Goal: Information Seeking & Learning: Learn about a topic

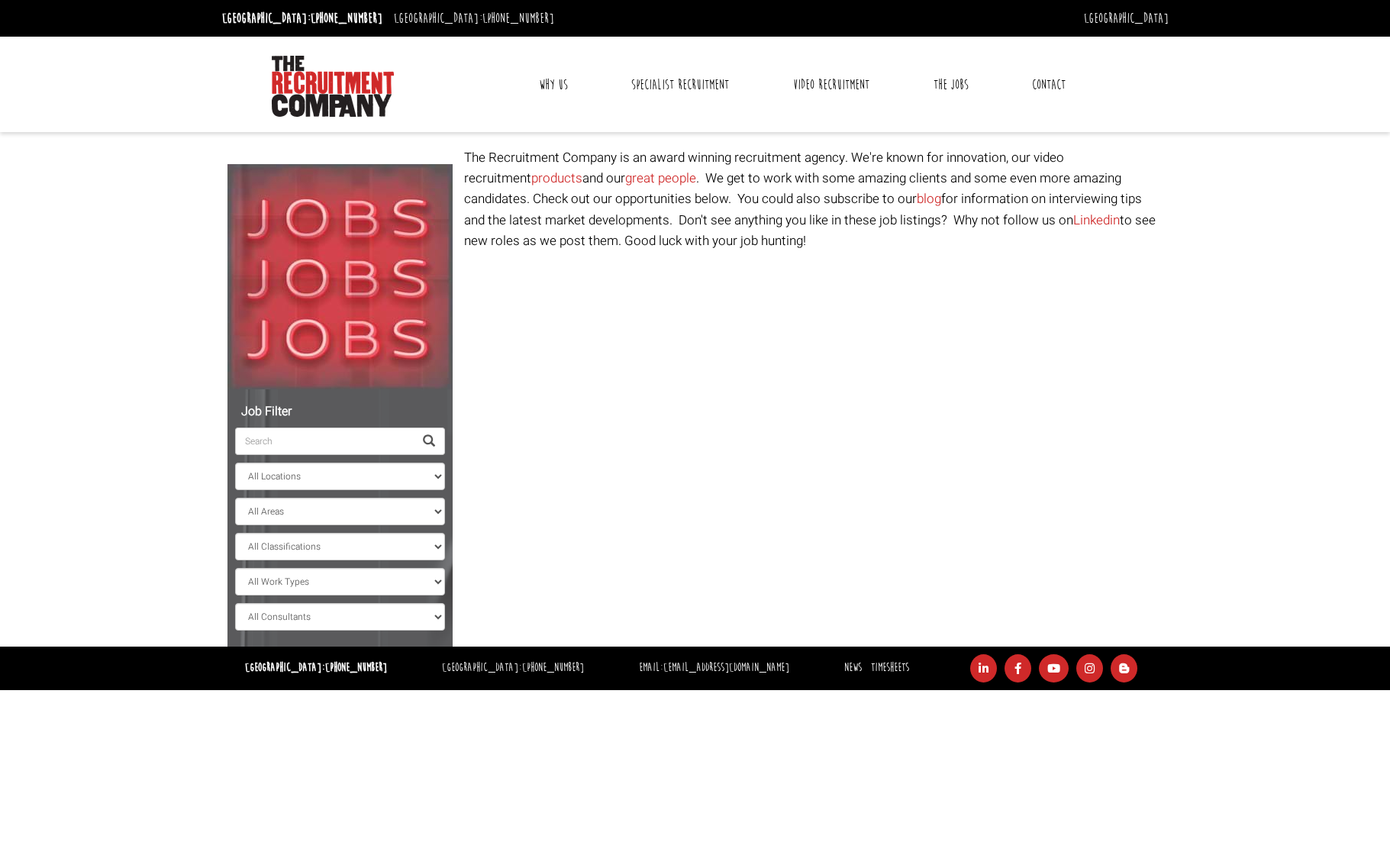
select select "[GEOGRAPHIC_DATA]"
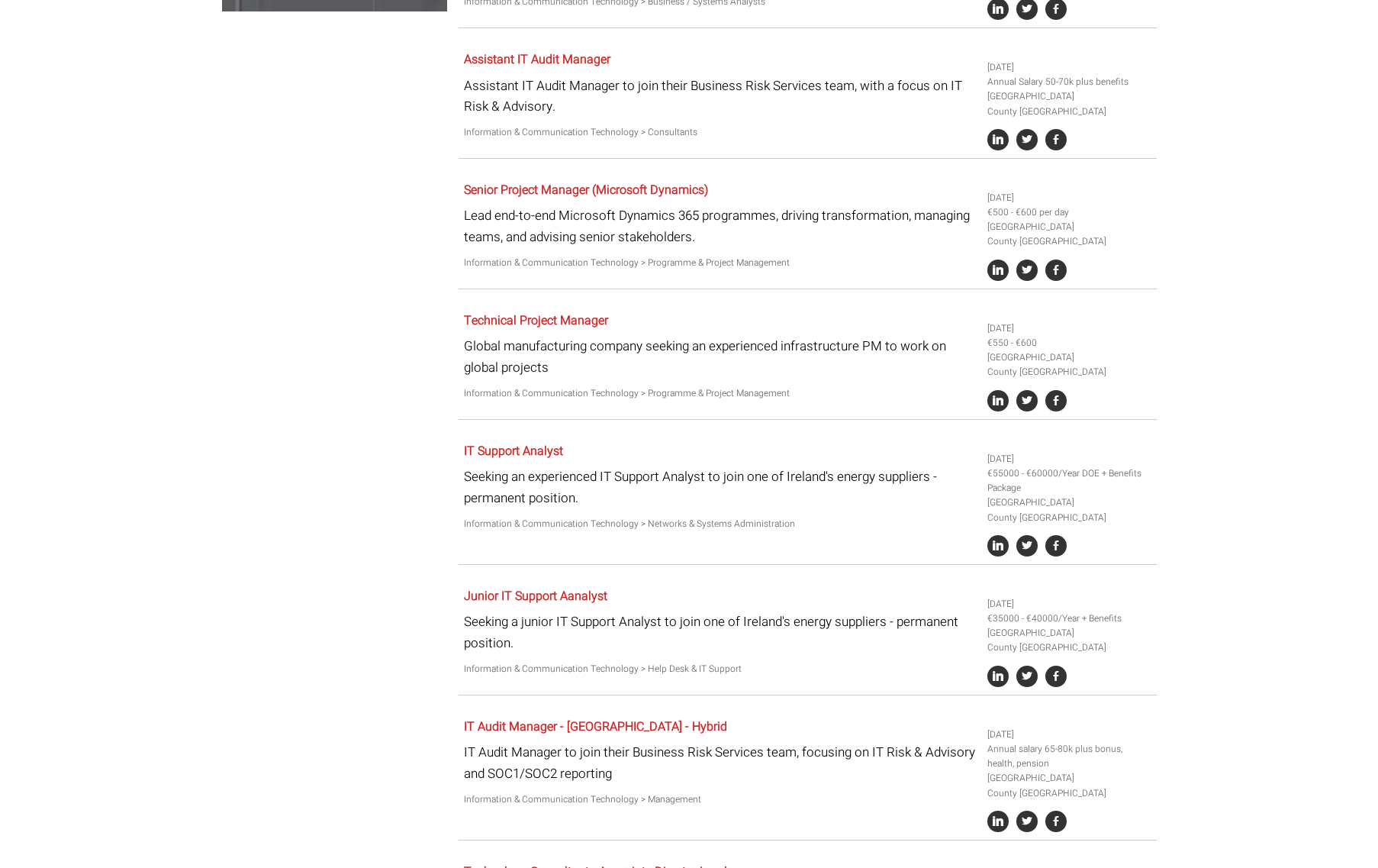
scroll to position [790, 0]
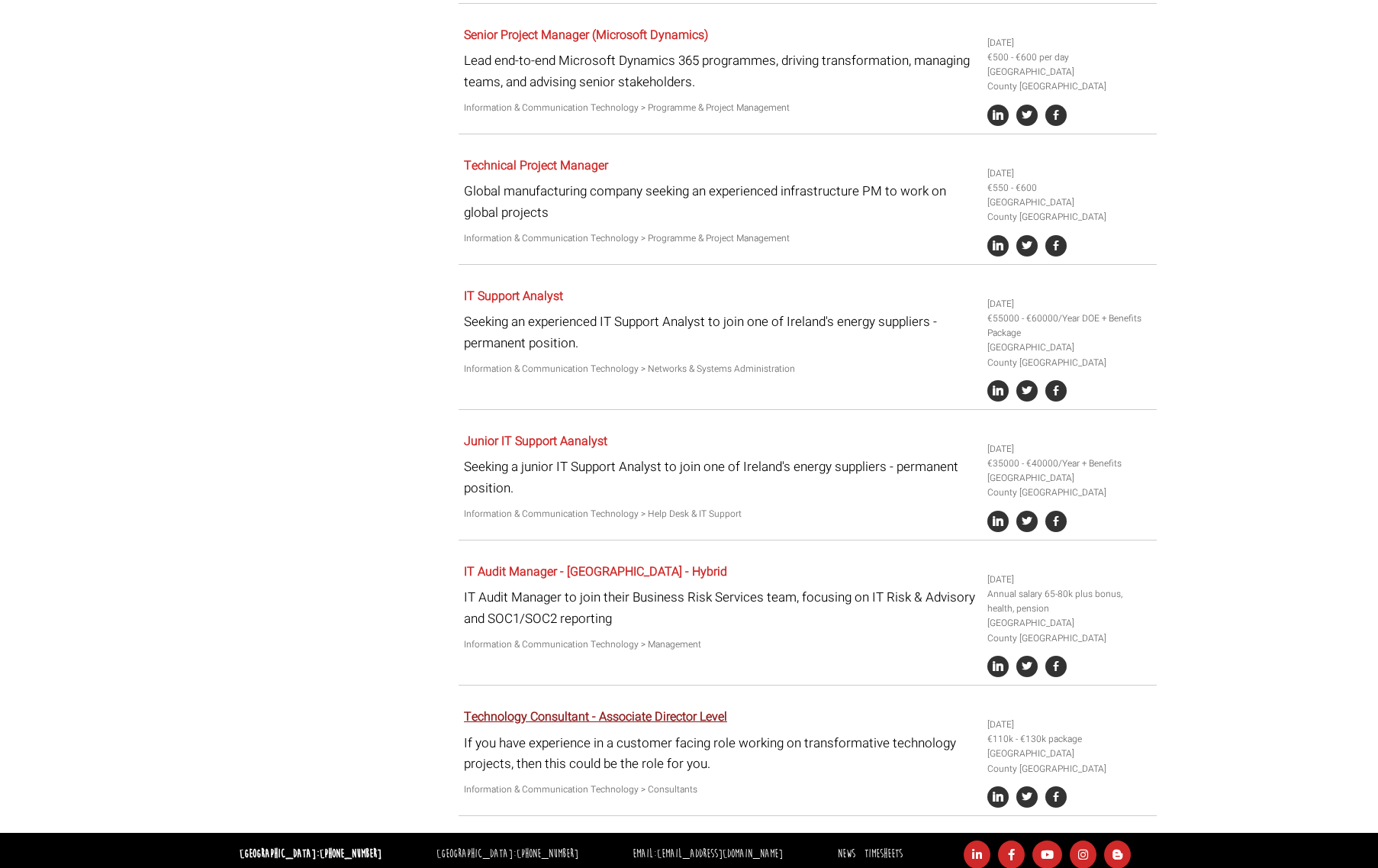
click at [567, 711] on link "Technology Consultant - Associate Director Level" at bounding box center [596, 717] width 263 height 19
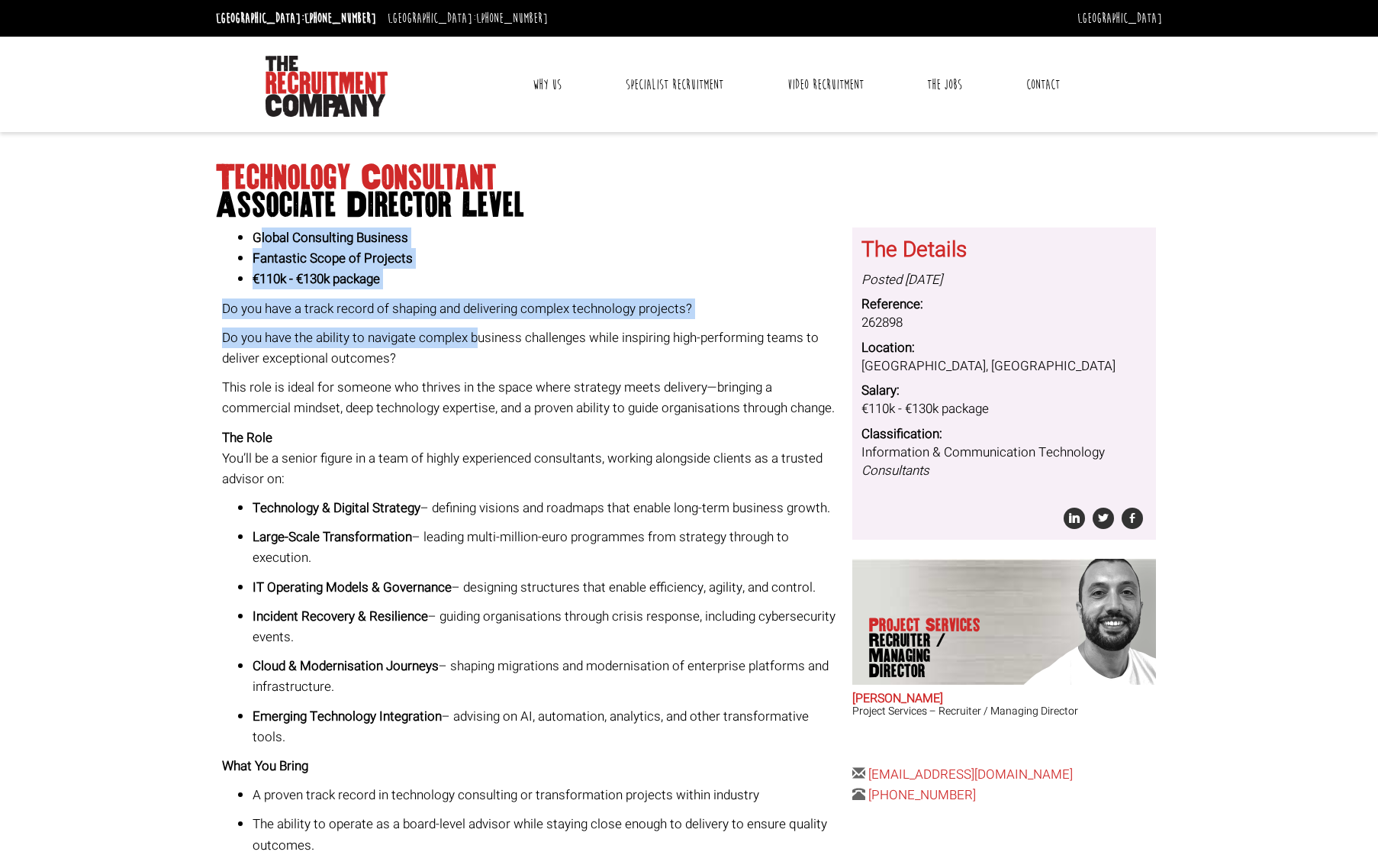
drag, startPoint x: 261, startPoint y: 233, endPoint x: 477, endPoint y: 339, distance: 240.6
click at [477, 339] on div "Global Consulting Business Fantastic Scope of Projects €110k - €130k package Do…" at bounding box center [532, 680] width 619 height 906
click at [270, 345] on p "Do you have the ability to navigate complex business challenges while inspiring…" at bounding box center [532, 348] width 619 height 41
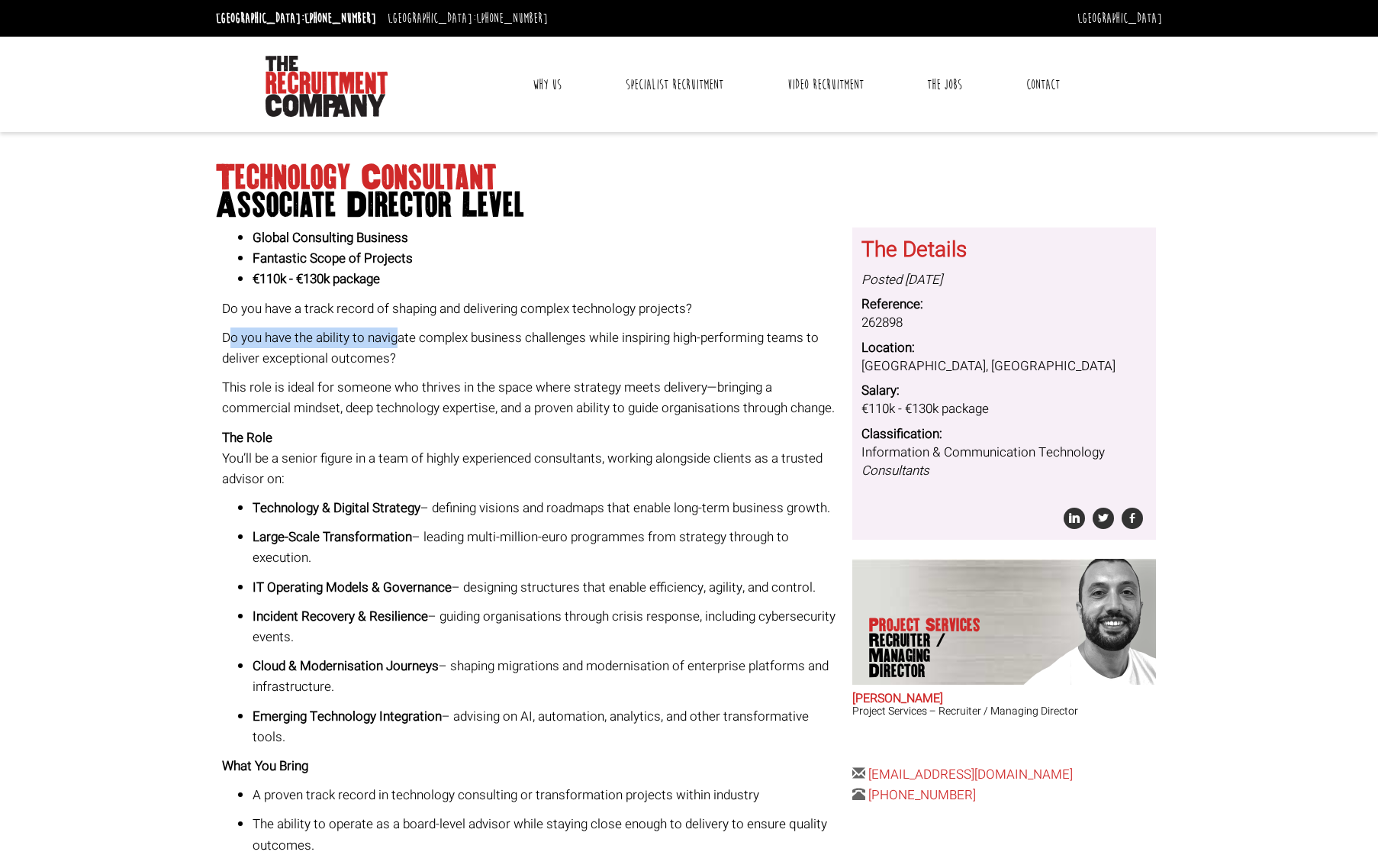
drag, startPoint x: 234, startPoint y: 336, endPoint x: 396, endPoint y: 338, distance: 162.0
click at [396, 338] on p "Do you have the ability to navigate complex business challenges while inspiring…" at bounding box center [532, 348] width 619 height 41
click at [412, 337] on p "Do you have the ability to navigate complex business challenges while inspiring…" at bounding box center [532, 348] width 619 height 41
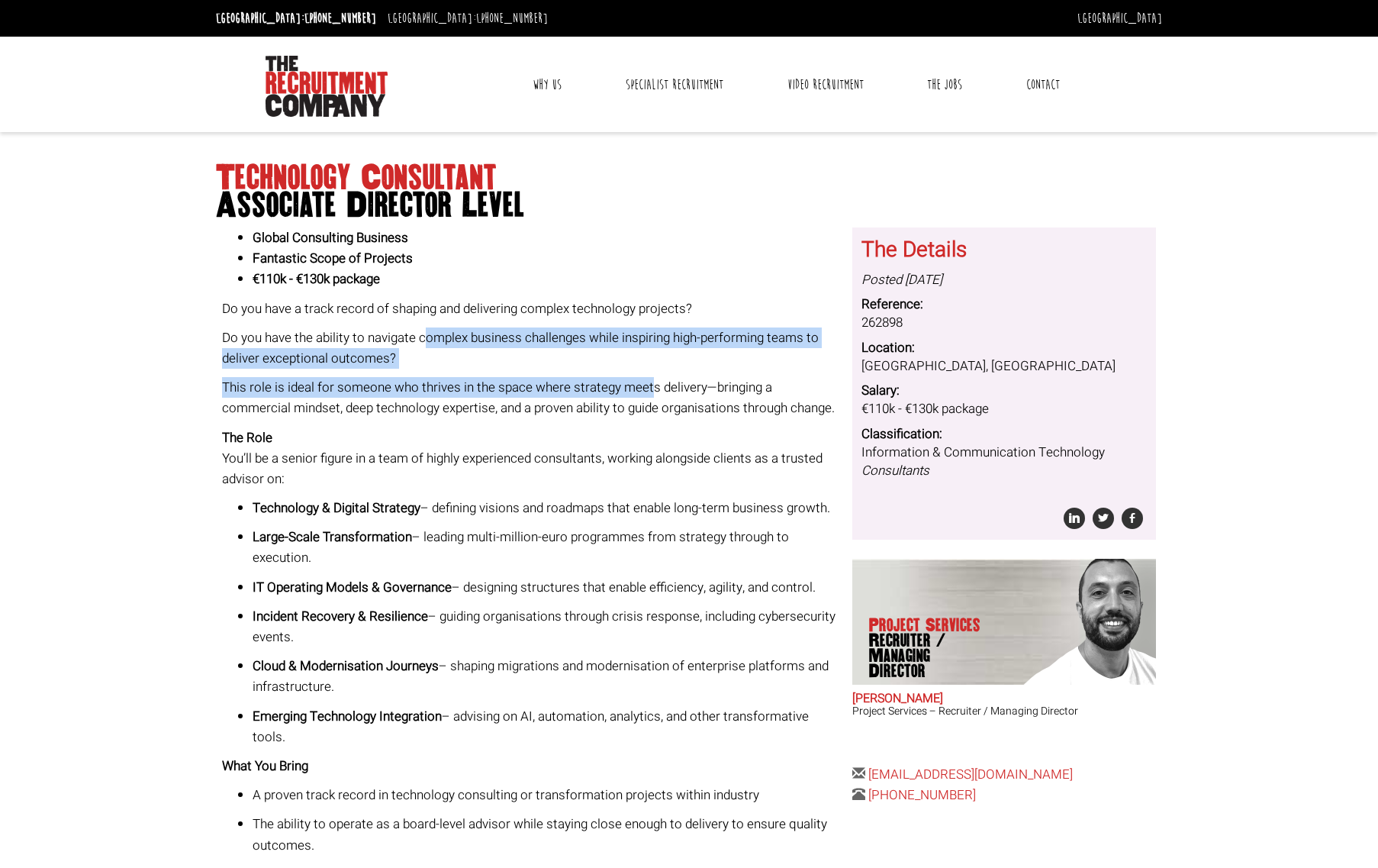
drag, startPoint x: 445, startPoint y: 337, endPoint x: 649, endPoint y: 388, distance: 210.3
click at [649, 388] on div "Global Consulting Business Fantastic Scope of Projects €110k - €130k package Do…" at bounding box center [532, 680] width 619 height 906
click at [485, 384] on p "This role is ideal for someone who thrives in the space where strategy meets de…" at bounding box center [532, 398] width 619 height 41
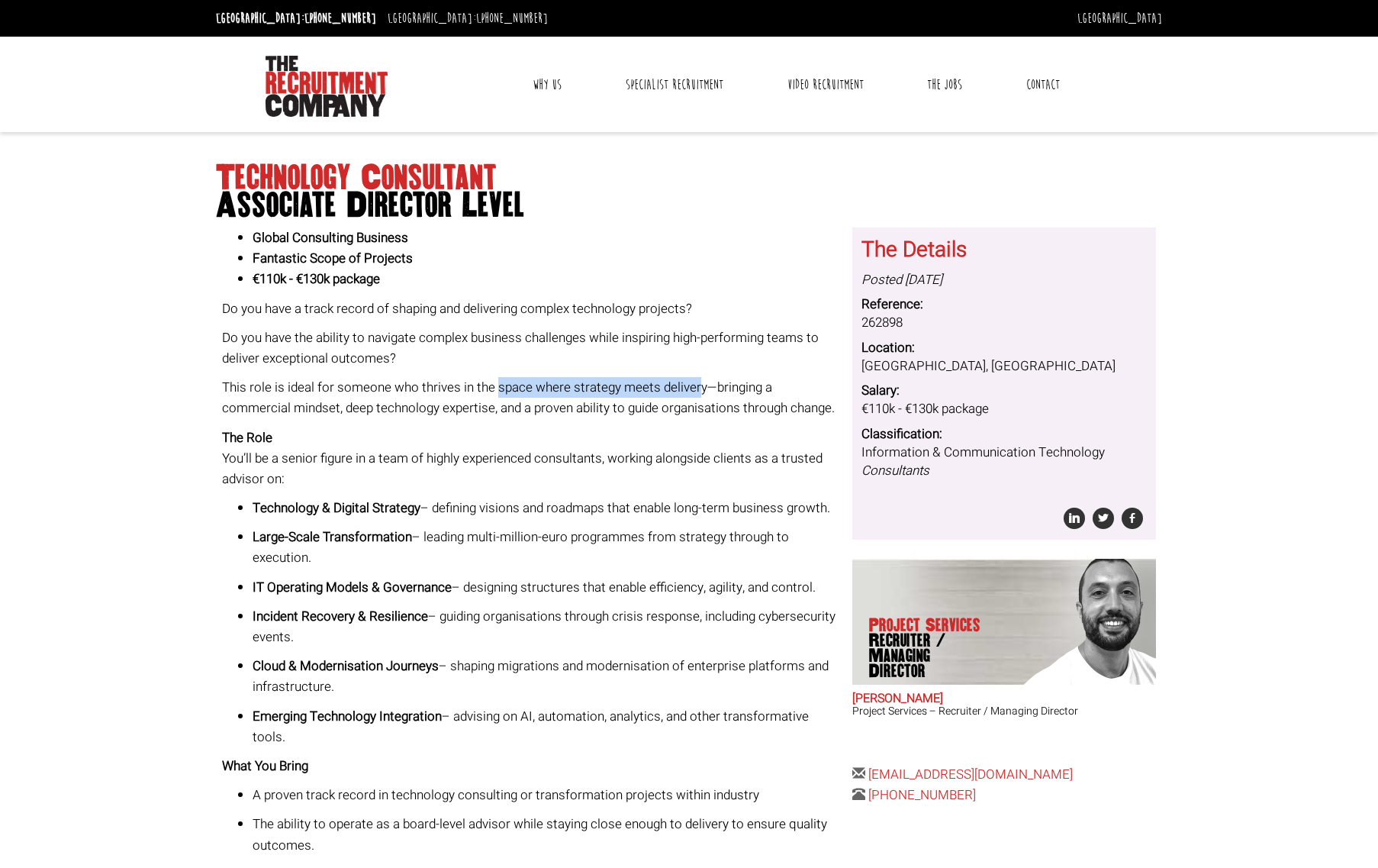
drag, startPoint x: 510, startPoint y: 384, endPoint x: 695, endPoint y: 388, distance: 185.0
click at [695, 388] on p "This role is ideal for someone who thrives in the space where strategy meets de…" at bounding box center [532, 398] width 619 height 41
drag, startPoint x: 513, startPoint y: 504, endPoint x: 791, endPoint y: 526, distance: 278.9
click at [791, 518] on p "Technology & Digital Strategy – defining visions and roadmaps that enable long-…" at bounding box center [546, 507] width 589 height 21
drag, startPoint x: 311, startPoint y: 553, endPoint x: 521, endPoint y: 561, distance: 210.2
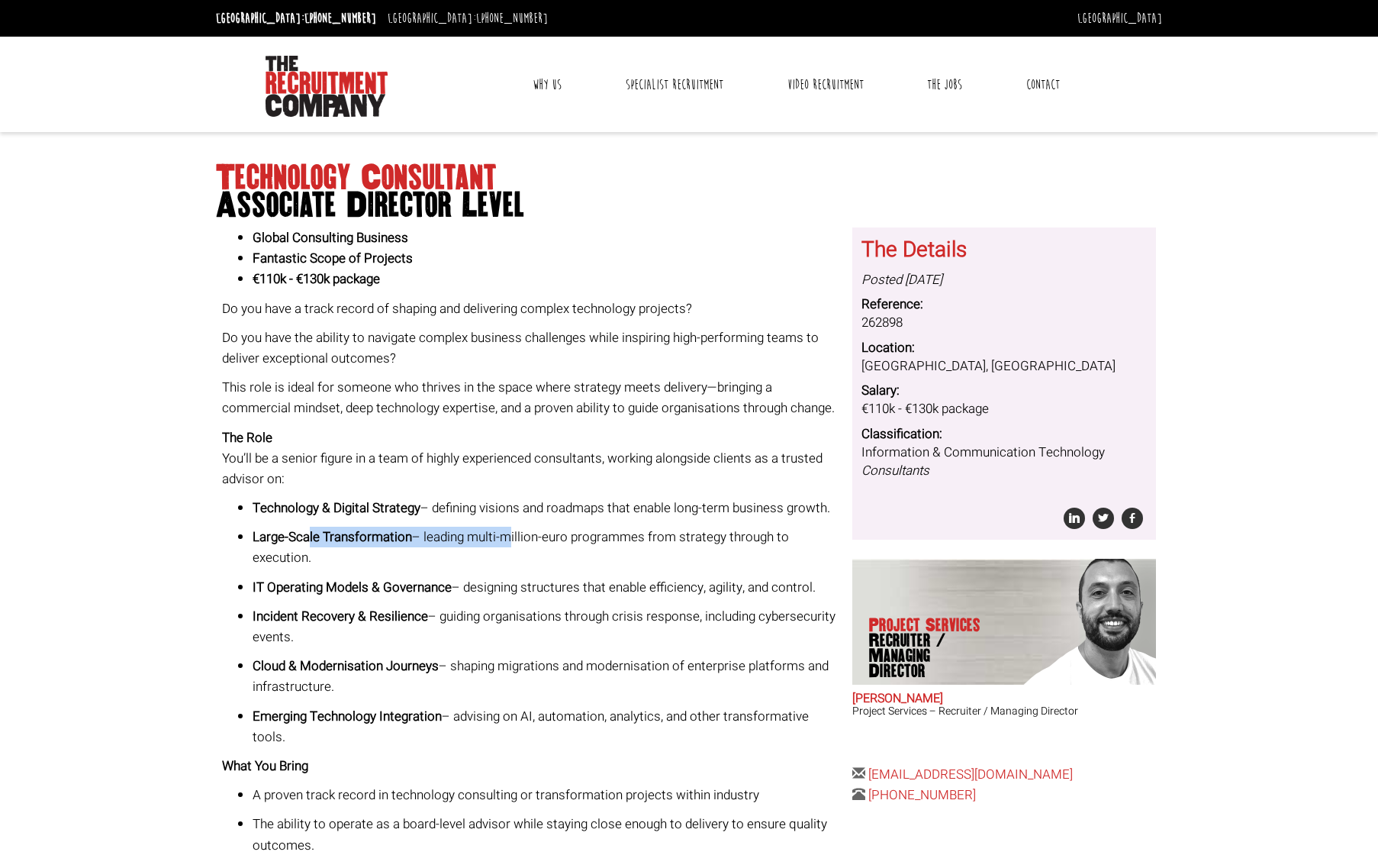
click at [517, 561] on p "Large-Scale Transformation – leading multi-million-euro programmes from strateg…" at bounding box center [546, 548] width 589 height 41
drag, startPoint x: 290, startPoint y: 609, endPoint x: 459, endPoint y: 609, distance: 169.0
click at [448, 597] on strong "IT Operating Models & Governance" at bounding box center [352, 587] width 200 height 19
drag, startPoint x: 521, startPoint y: 605, endPoint x: 282, endPoint y: 609, distance: 239.0
click at [284, 598] on p "IT Operating Models & Governance – designing structures that enable efficiency,…" at bounding box center [546, 587] width 589 height 21
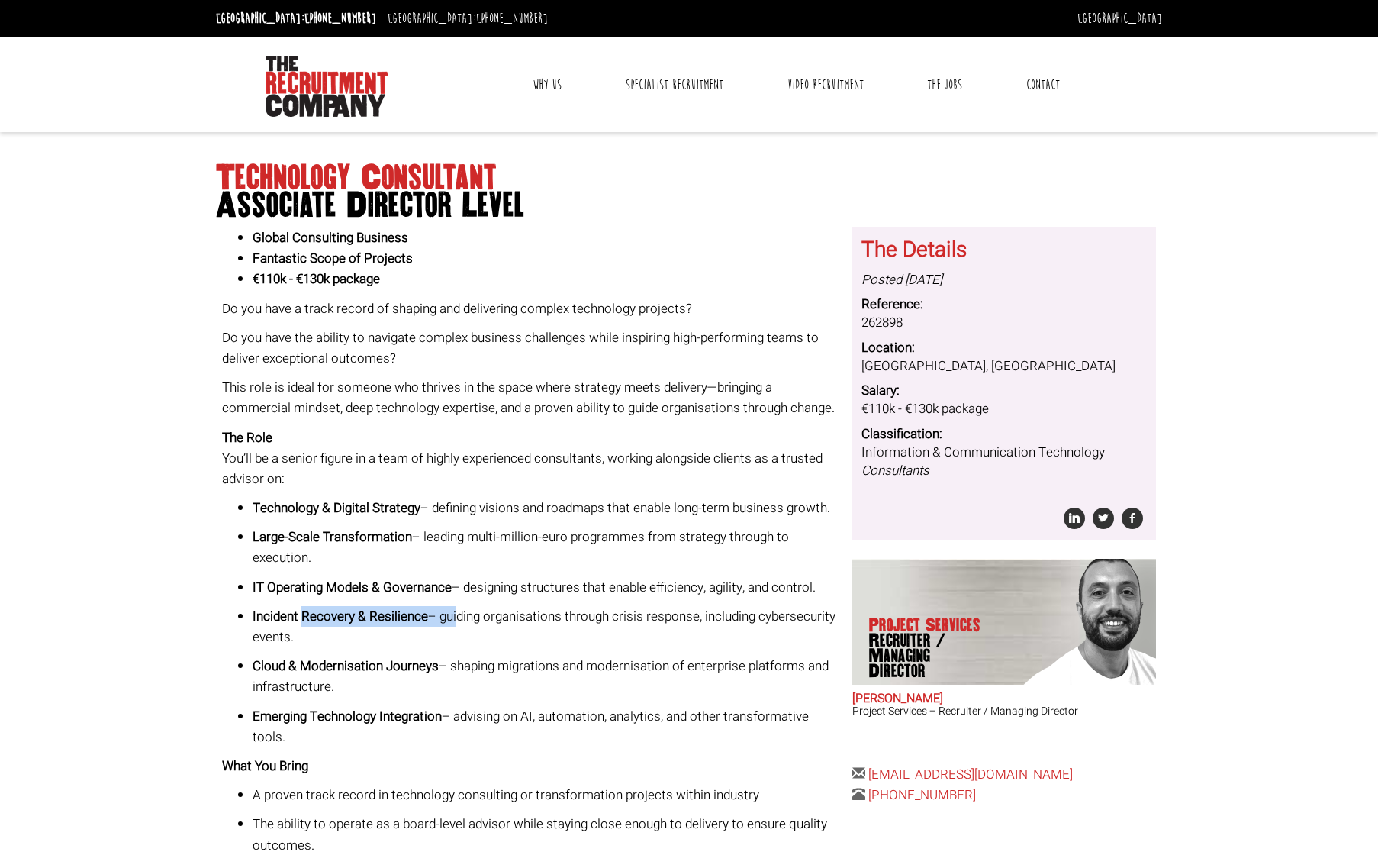
drag, startPoint x: 304, startPoint y: 632, endPoint x: 463, endPoint y: 630, distance: 159.0
click at [463, 630] on p "Incident Recovery & Resilience – guiding organisations through crisis response,…" at bounding box center [546, 627] width 589 height 41
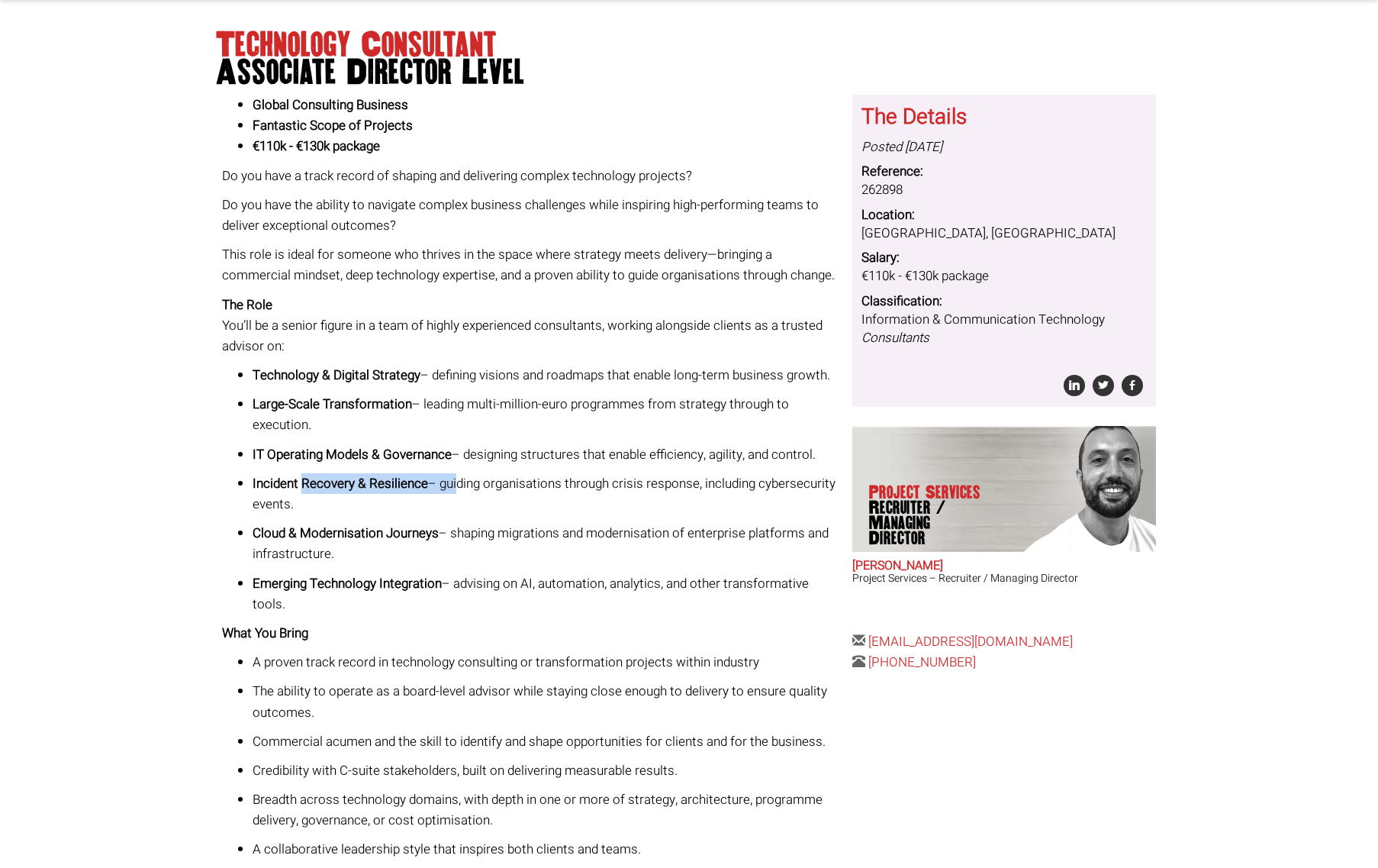
scroll to position [435, 0]
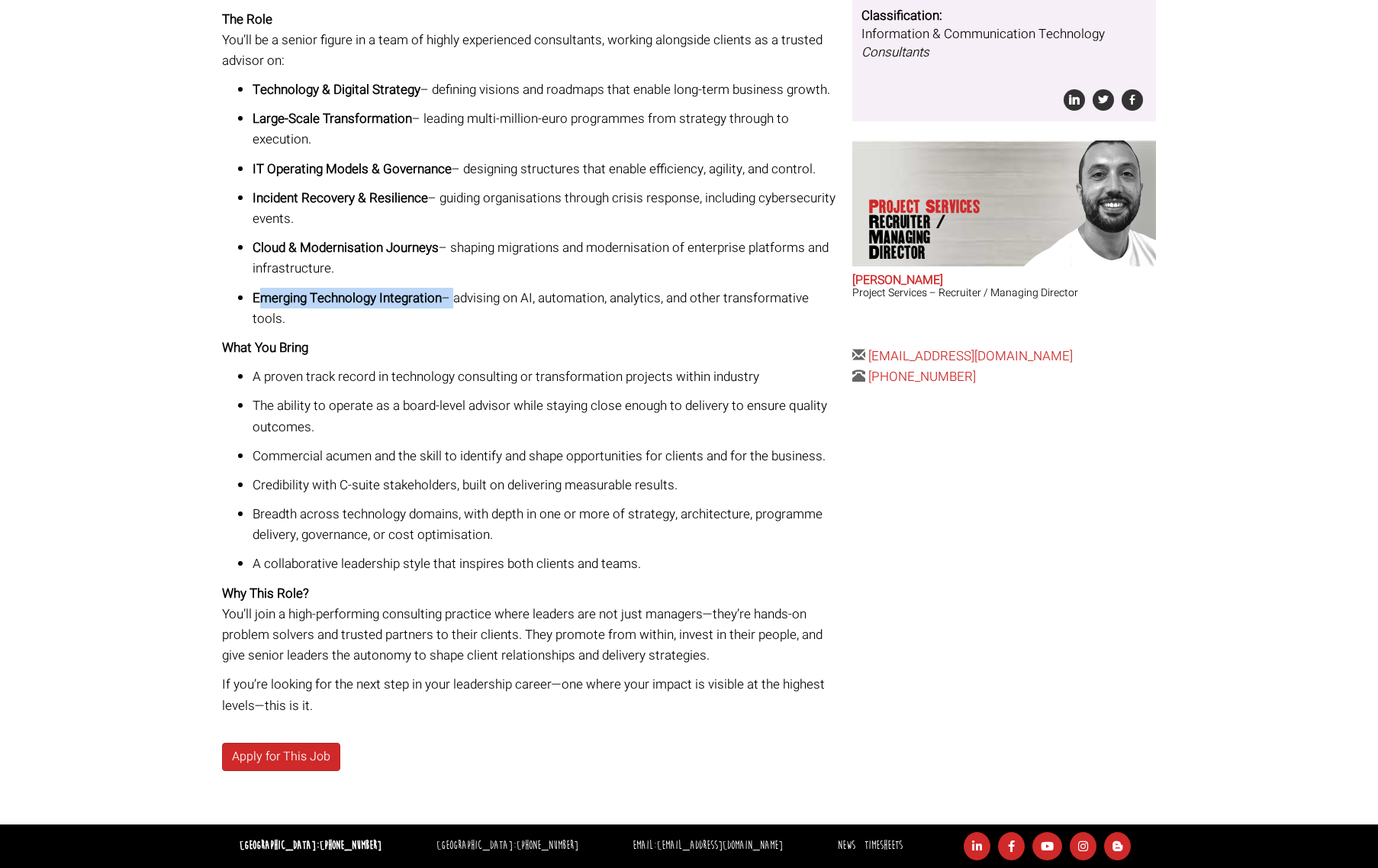
drag, startPoint x: 264, startPoint y: 299, endPoint x: 463, endPoint y: 298, distance: 199.0
click at [463, 298] on p "Emerging Technology Integration – advising on AI, automation, analytics, and ot…" at bounding box center [546, 309] width 589 height 41
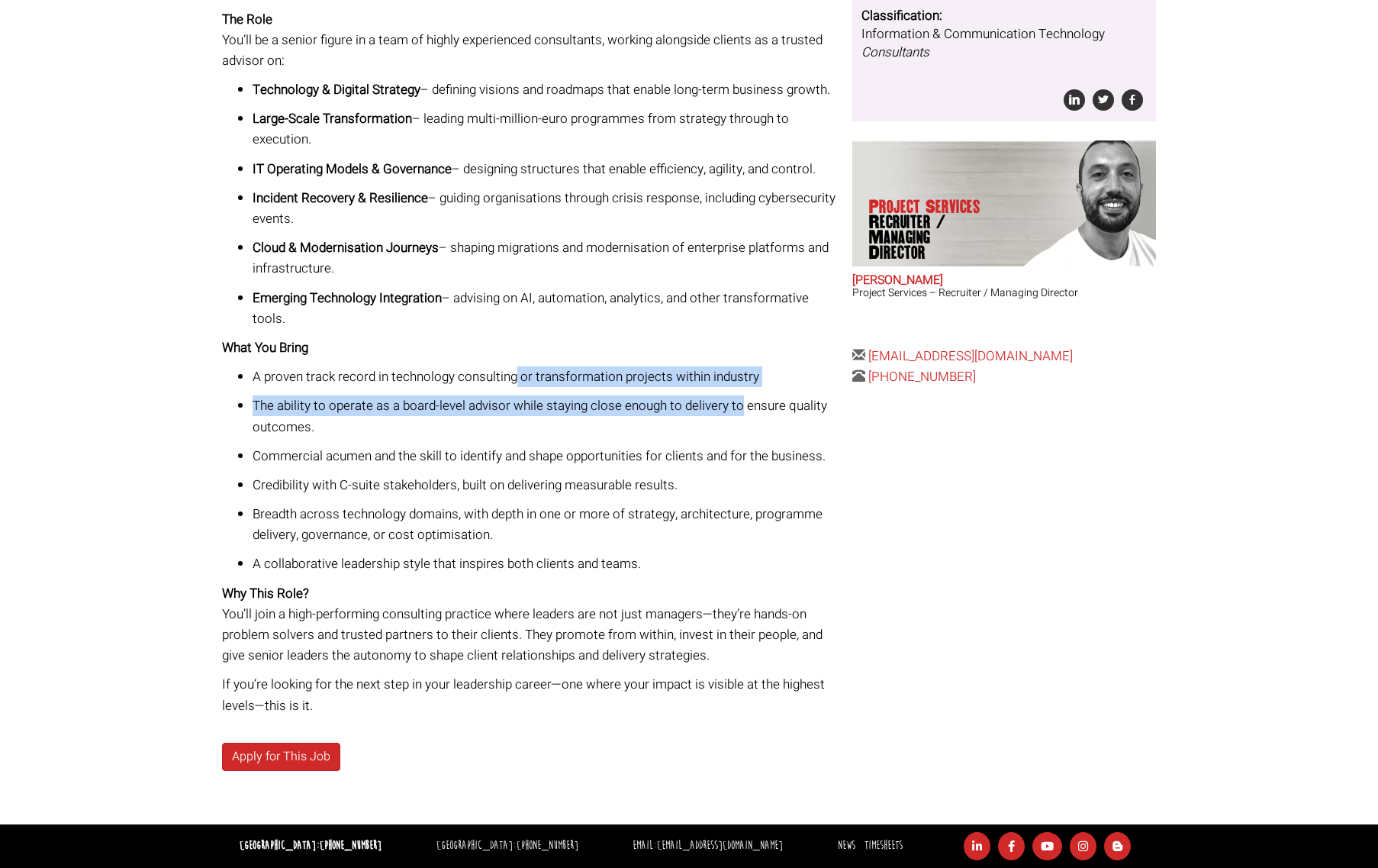
drag, startPoint x: 517, startPoint y: 378, endPoint x: 739, endPoint y: 408, distance: 224.0
click at [739, 408] on ul "A proven track record in technology consulting or transformation projects withi…" at bounding box center [532, 471] width 619 height 208
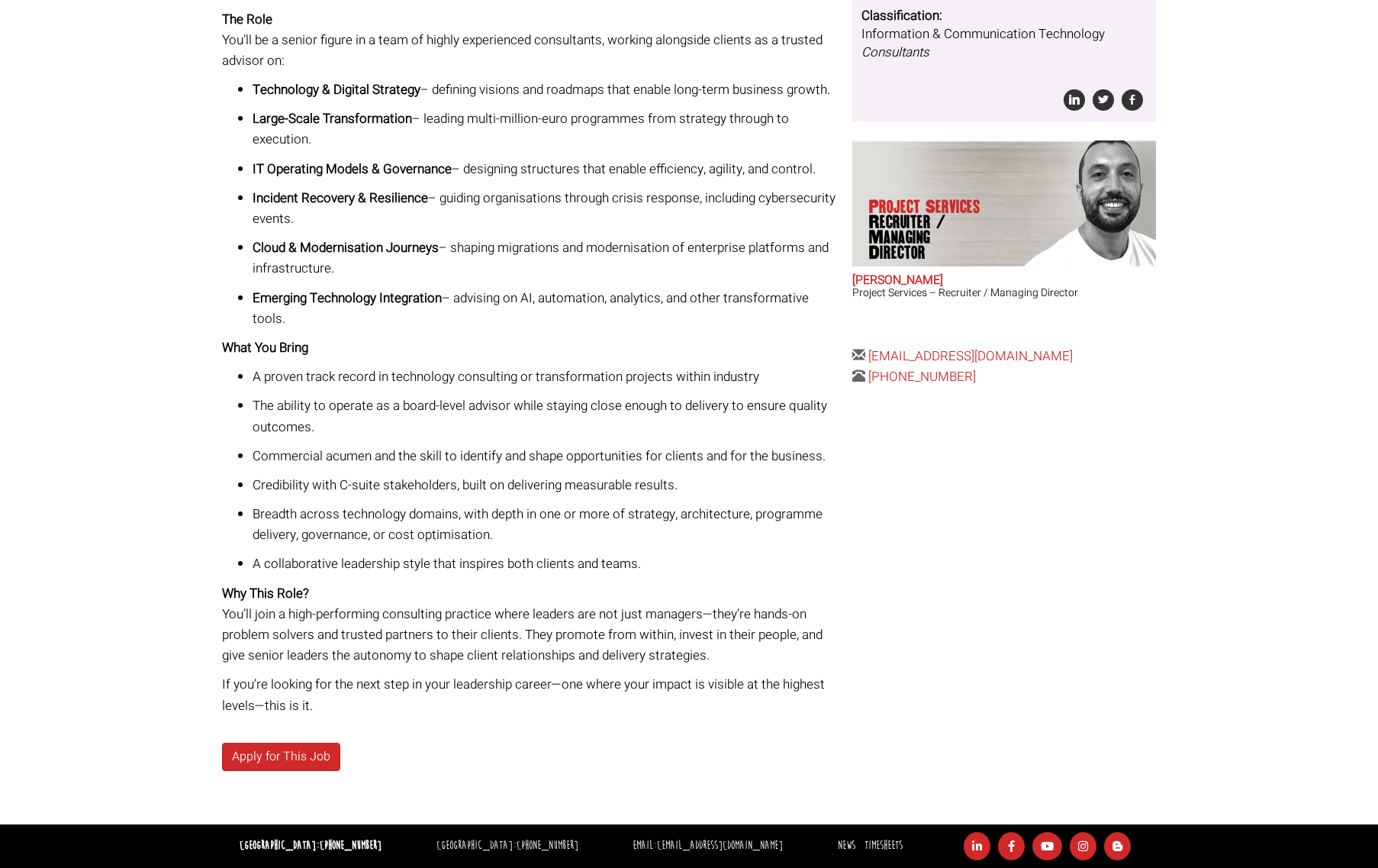
click at [741, 408] on p "The ability to operate as a board-level advisor while staying close enough to d…" at bounding box center [546, 416] width 589 height 41
drag, startPoint x: 788, startPoint y: 408, endPoint x: 477, endPoint y: 456, distance: 314.7
click at [477, 456] on ul "A proven track record in technology consulting or transformation projects withi…" at bounding box center [532, 471] width 619 height 208
click at [347, 459] on p "Commercial acumen and the skill to identify and shape opportunities for clients…" at bounding box center [546, 455] width 589 height 21
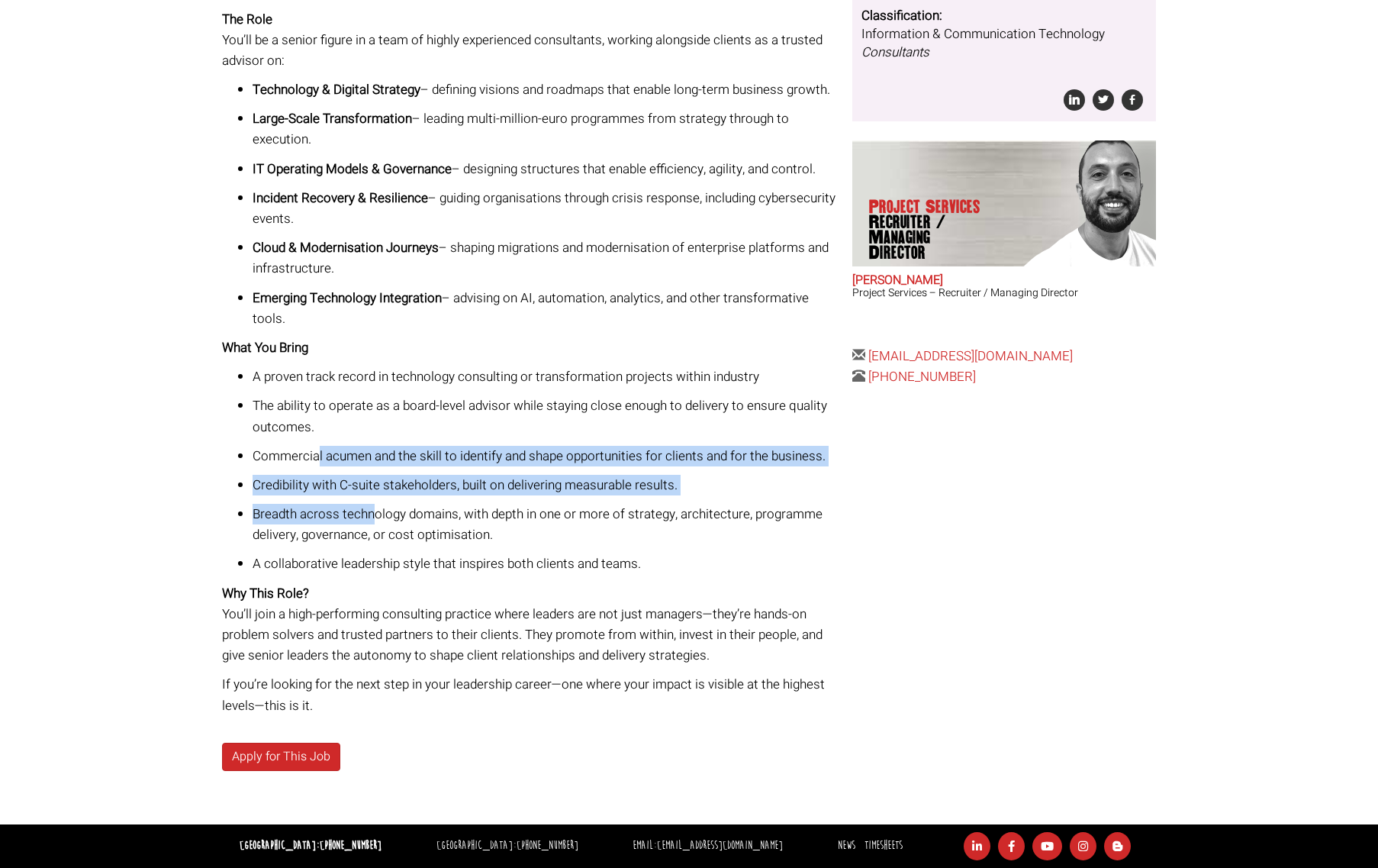
drag, startPoint x: 316, startPoint y: 459, endPoint x: 373, endPoint y: 513, distance: 78.5
click at [373, 513] on ul "A proven track record in technology consulting or transformation projects withi…" at bounding box center [532, 471] width 619 height 208
